Goal: Task Accomplishment & Management: Use online tool/utility

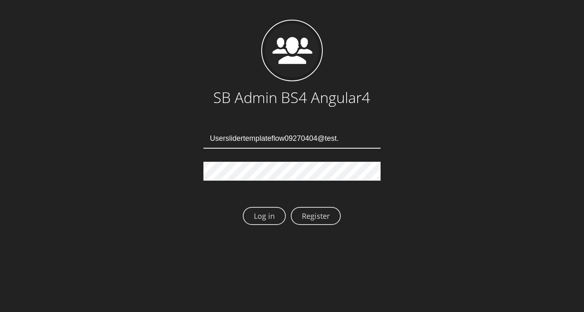
type input "[EMAIL_ADDRESS][DOMAIN_NAME]"
type input "Userslidertemplateflow09270408@test.qa"
